Goal: Task Accomplishment & Management: Manage account settings

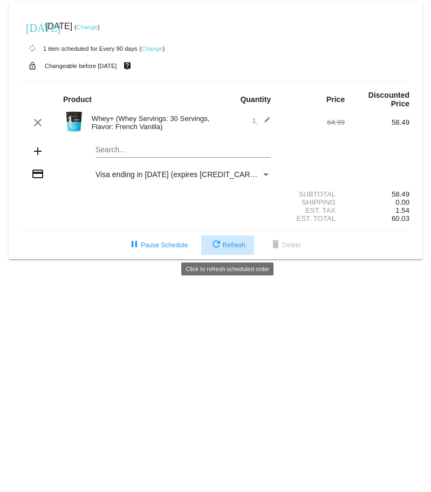
click at [221, 251] on mat-icon "refresh" at bounding box center [216, 245] width 13 height 13
click at [265, 118] on mat-icon "edit" at bounding box center [264, 122] width 13 height 13
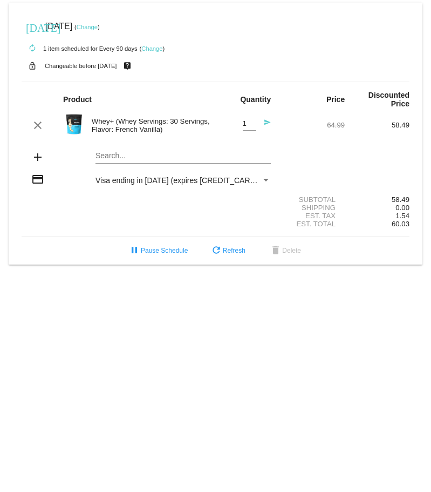
click at [162, 123] on div "Whey+ (Whey Servings: 30 Servings, Flavor: French Vanilla)" at bounding box center [151, 125] width 130 height 16
click at [267, 122] on mat-icon "send" at bounding box center [264, 125] width 13 height 13
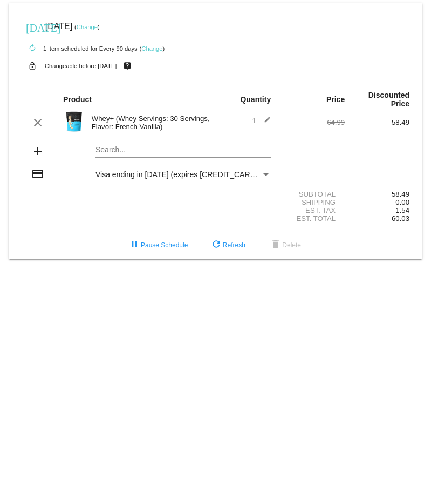
click at [105, 150] on mat-card "[DATE] [DATE] ( Change ) autorenew 1 item scheduled for Every 90 days ( Change …" at bounding box center [216, 131] width 414 height 256
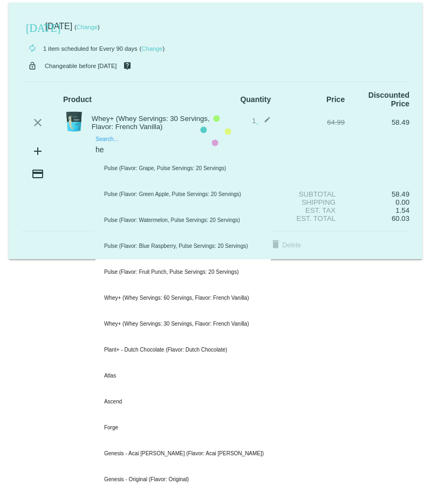
type input "h"
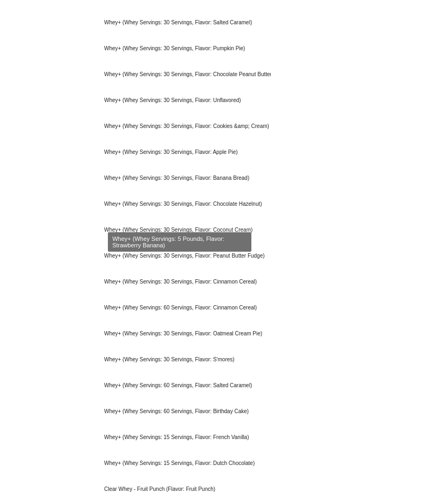
scroll to position [432, 0]
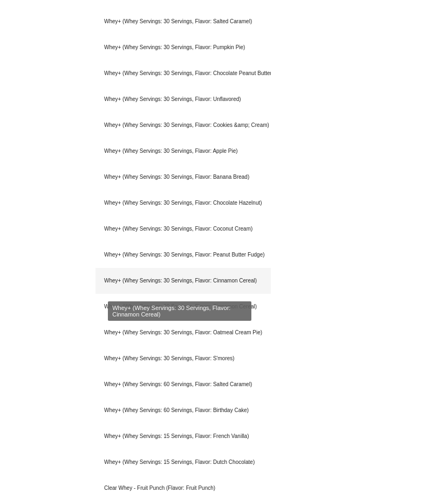
type input "whey"
click at [247, 281] on div "Whey+ (Whey Servings: 30 Servings, Flavor: Cinnamon Cereal)" at bounding box center [183, 281] width 175 height 26
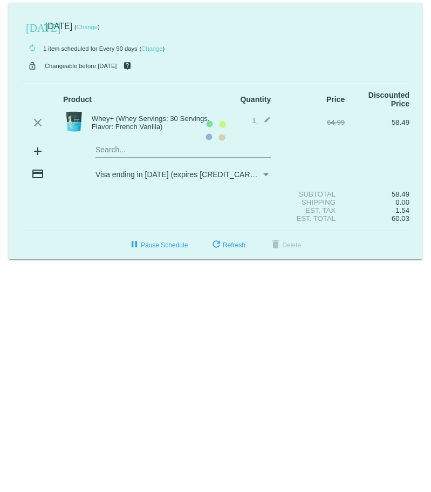
scroll to position [0, 0]
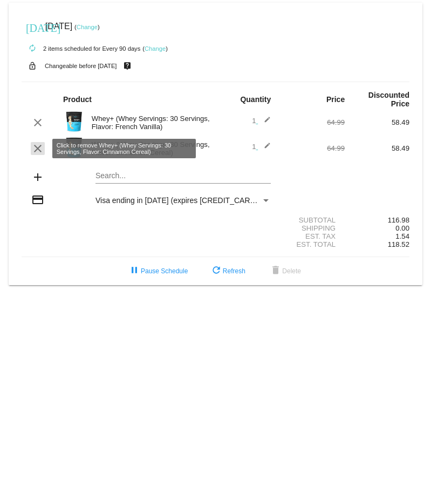
click at [39, 147] on mat-icon "clear" at bounding box center [37, 148] width 13 height 13
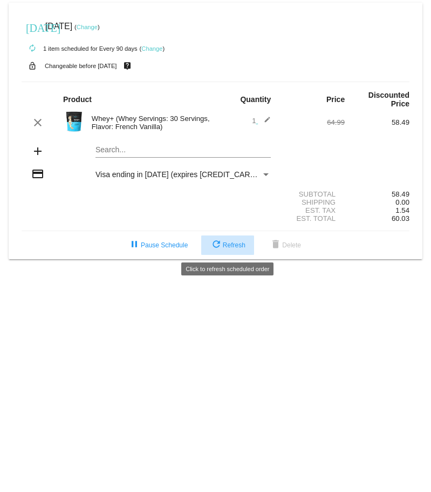
click at [228, 246] on span "refresh Refresh" at bounding box center [228, 245] width 36 height 8
